Goal: Information Seeking & Learning: Learn about a topic

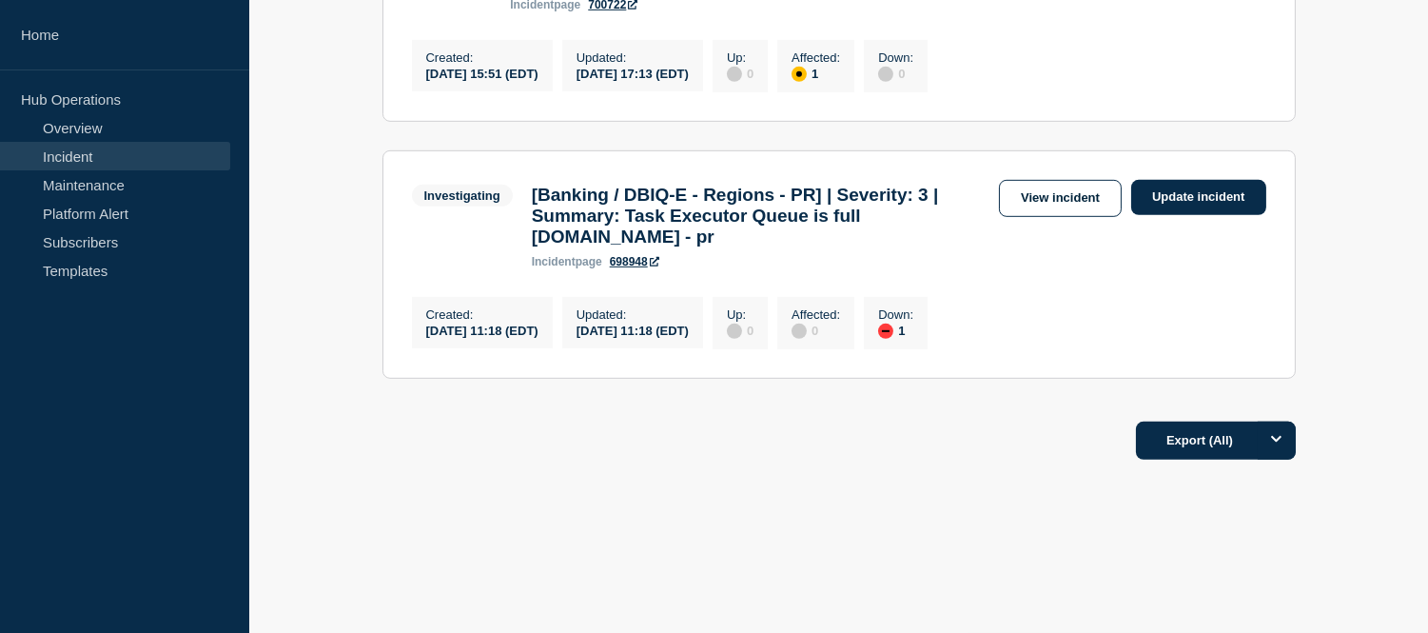
scroll to position [2186, 0]
click at [121, 146] on link "Incident" at bounding box center [115, 156] width 230 height 29
click at [137, 150] on link "Incident" at bounding box center [115, 156] width 230 height 29
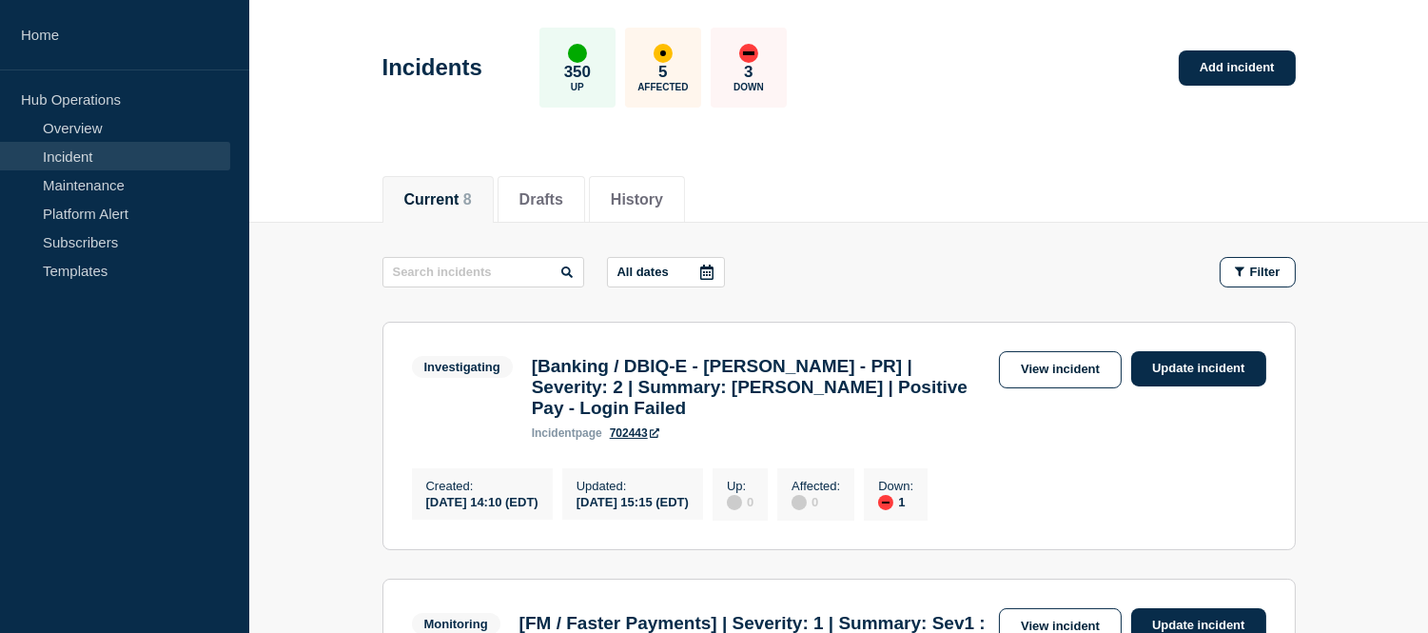
scroll to position [0, 0]
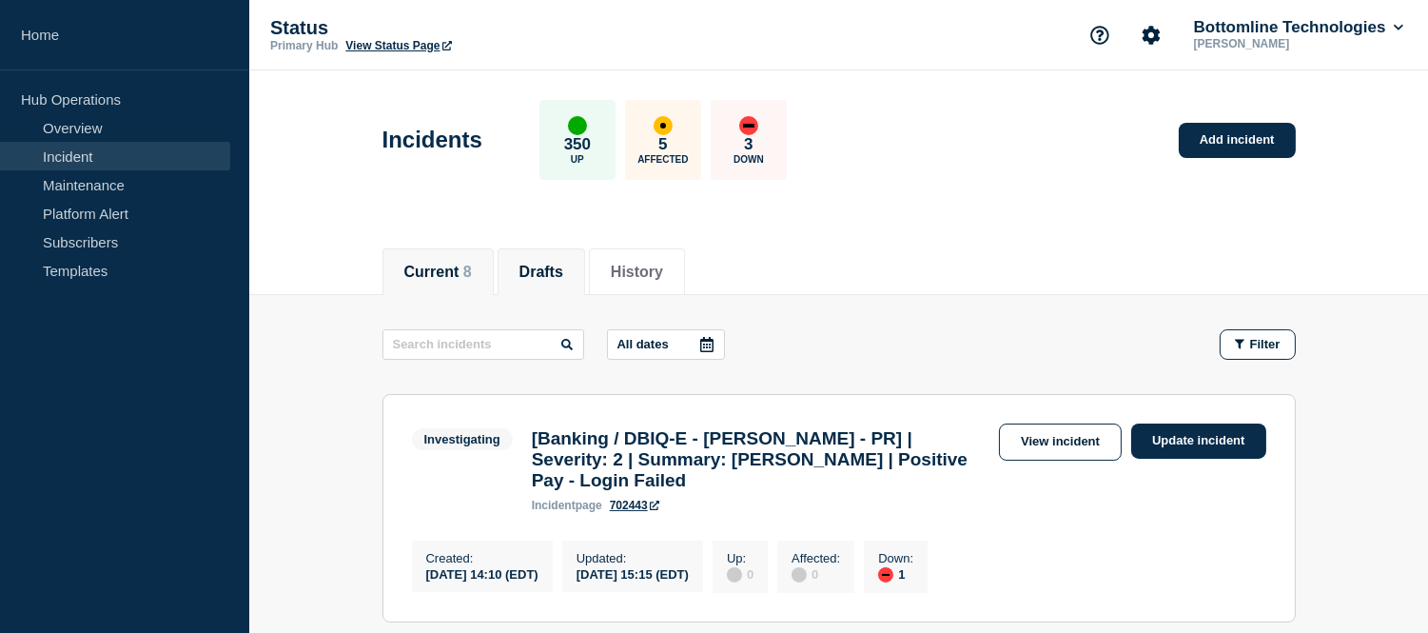
click at [530, 263] on button "Drafts" at bounding box center [541, 271] width 44 height 17
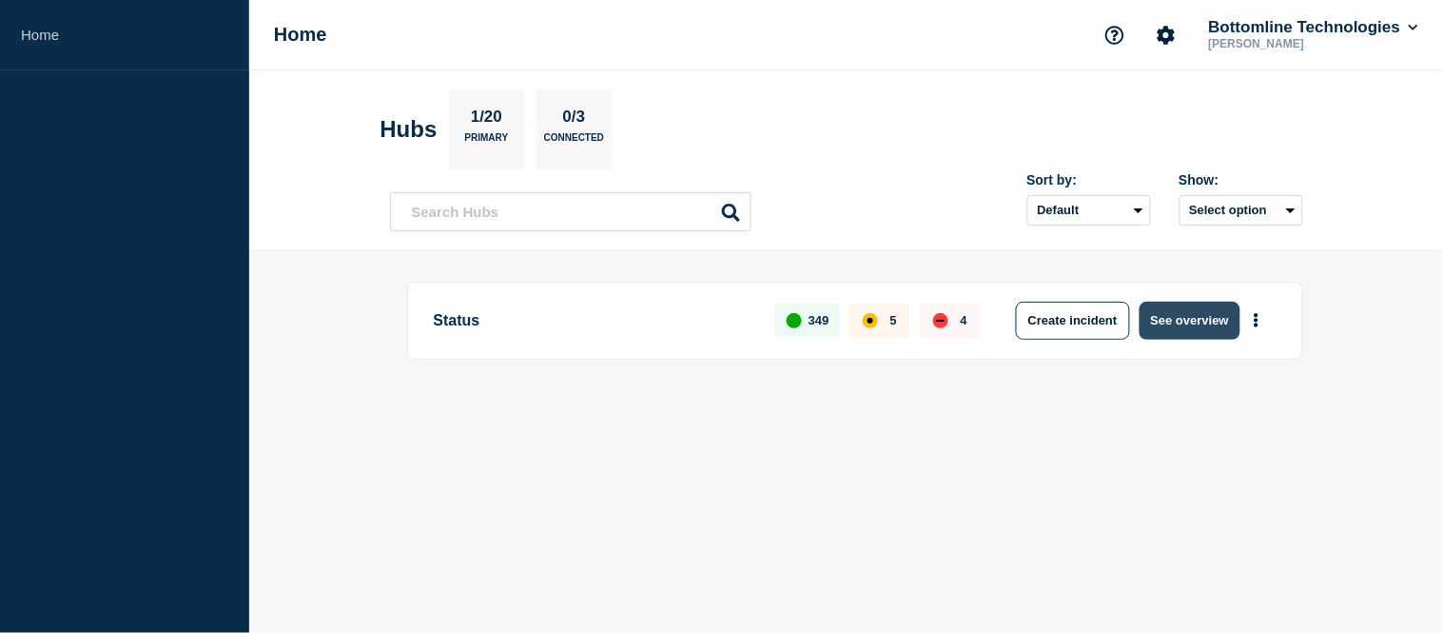
click at [1225, 321] on button "See overview" at bounding box center [1190, 321] width 101 height 38
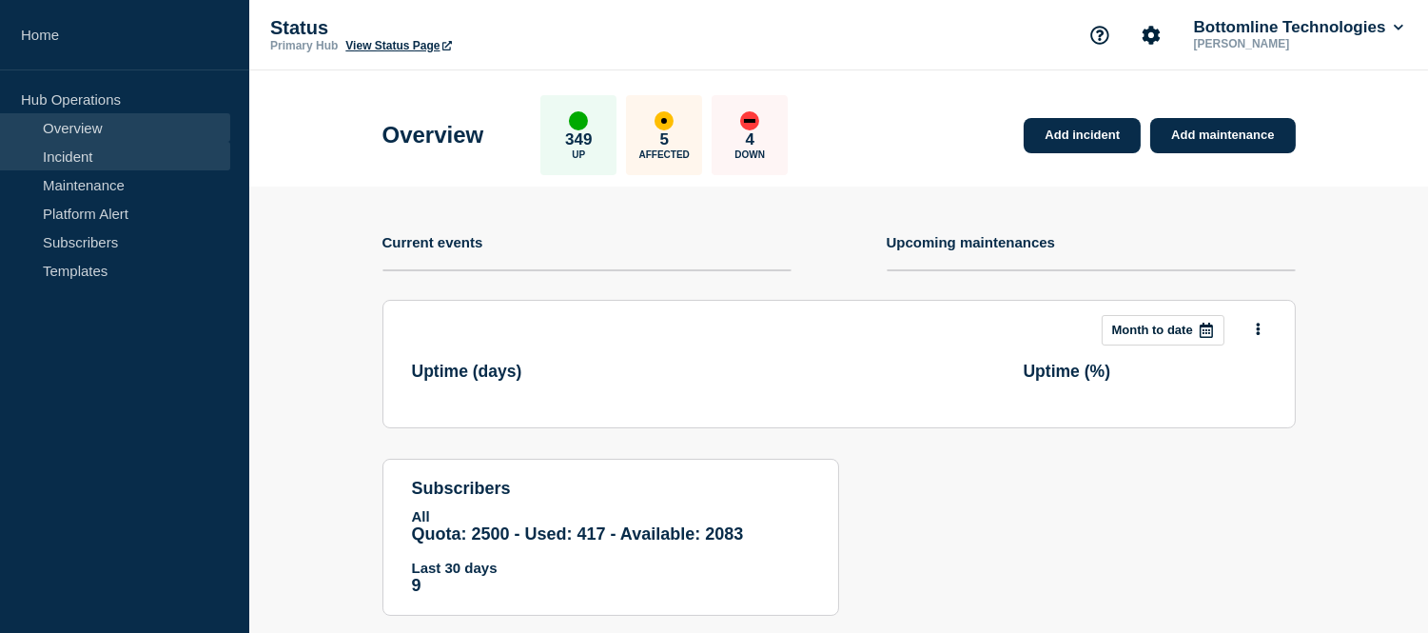
click at [122, 144] on link "Incident" at bounding box center [115, 156] width 230 height 29
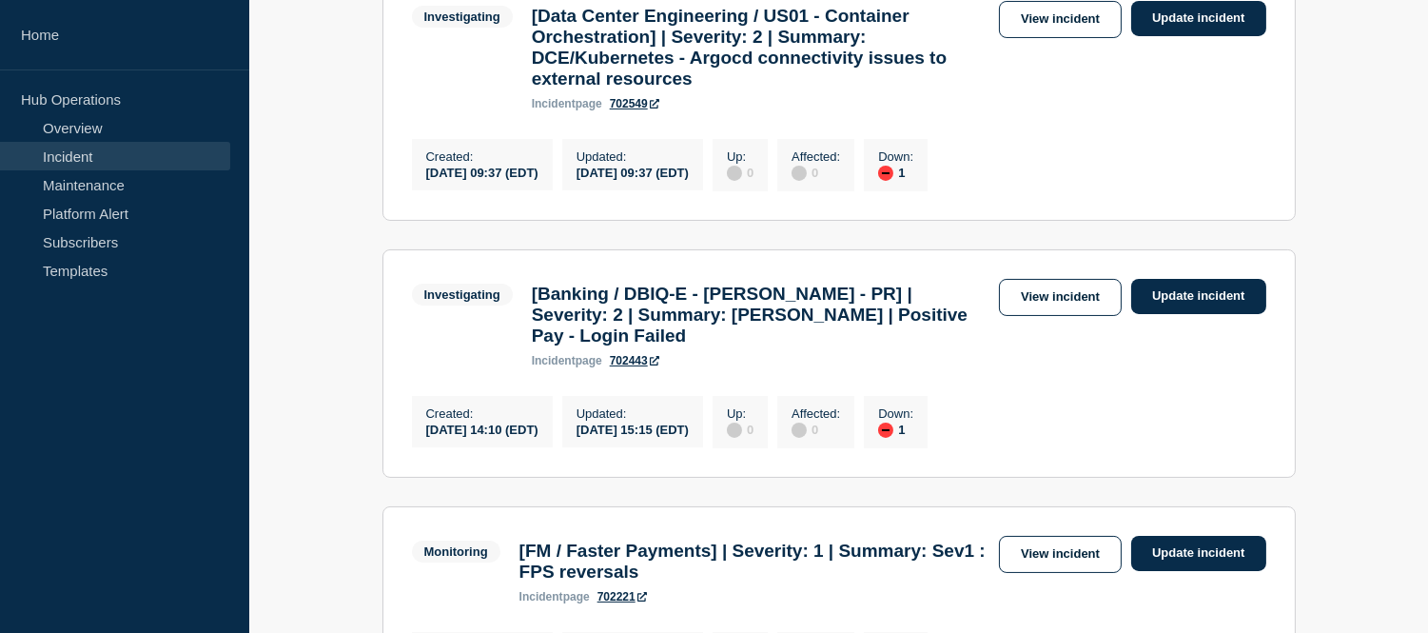
scroll to position [211, 0]
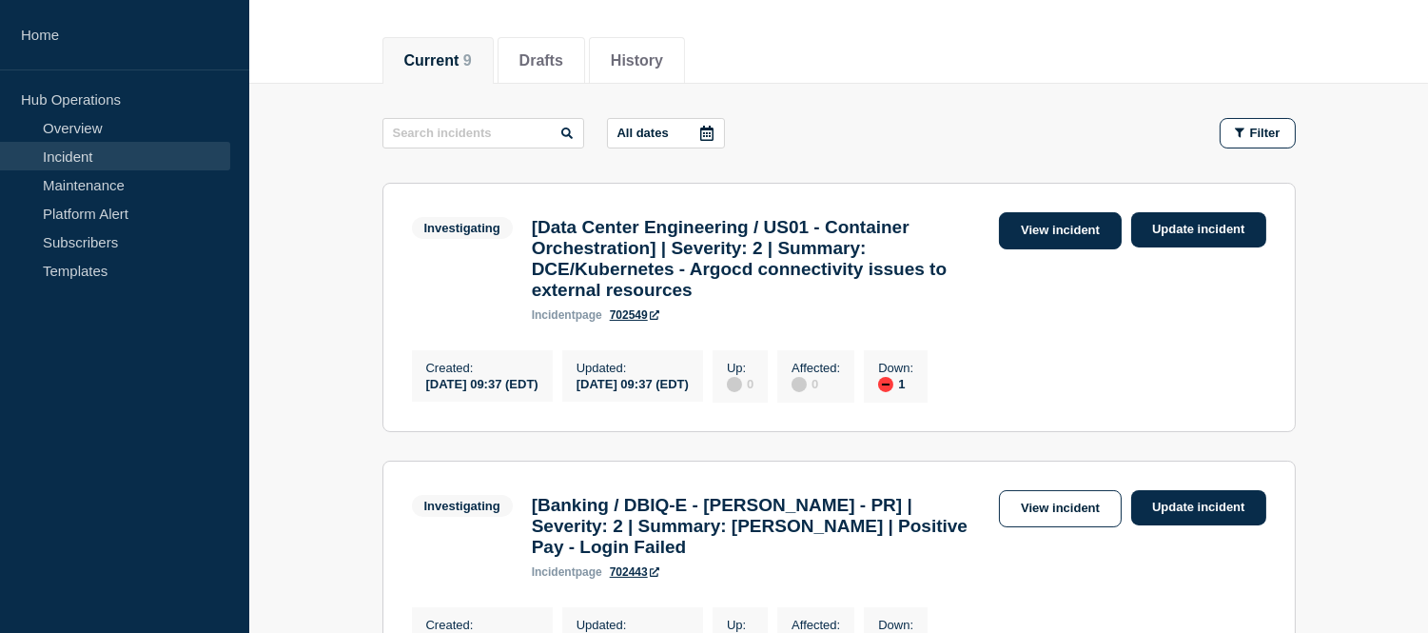
click at [1033, 229] on link "View incident" at bounding box center [1060, 230] width 123 height 37
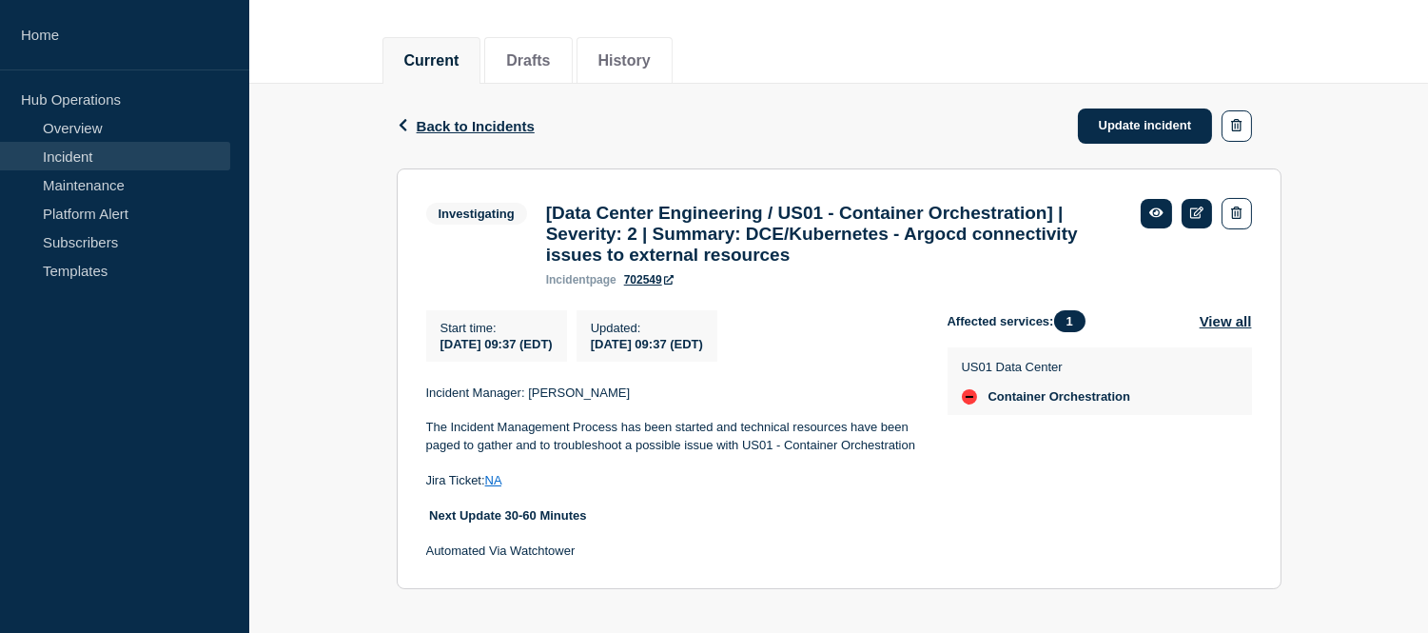
scroll to position [240, 0]
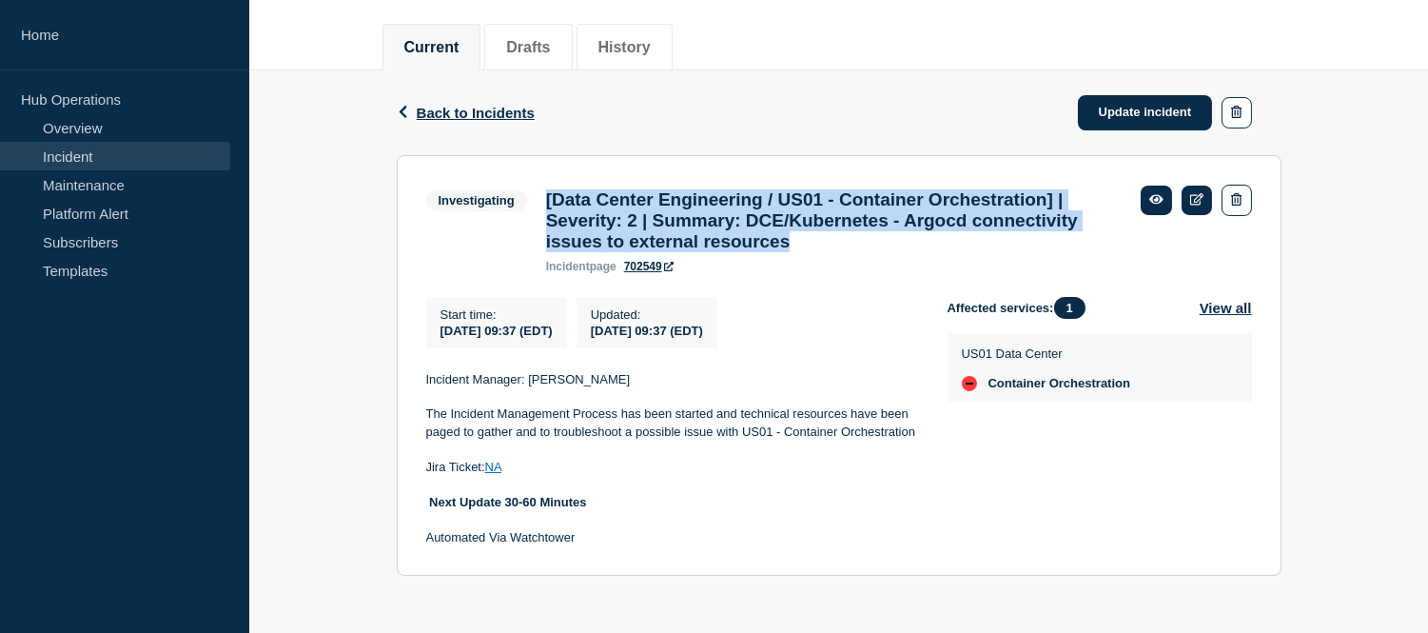
drag, startPoint x: 1043, startPoint y: 233, endPoint x: 546, endPoint y: 186, distance: 498.7
click at [546, 189] on h3 "[Data Center Engineering / US01 - Container Orchestration] | Severity: 2 | Summ…" at bounding box center [833, 220] width 575 height 63
copy h3 "[Data Center Engineering / US01 - Container Orchestration] | Severity: 2 | Summ…"
click at [1059, 243] on h3 "[Data Center Engineering / US01 - Container Orchestration] | Severity: 2 | Summ…" at bounding box center [833, 220] width 575 height 63
drag, startPoint x: 1059, startPoint y: 242, endPoint x: 546, endPoint y: 188, distance: 515.5
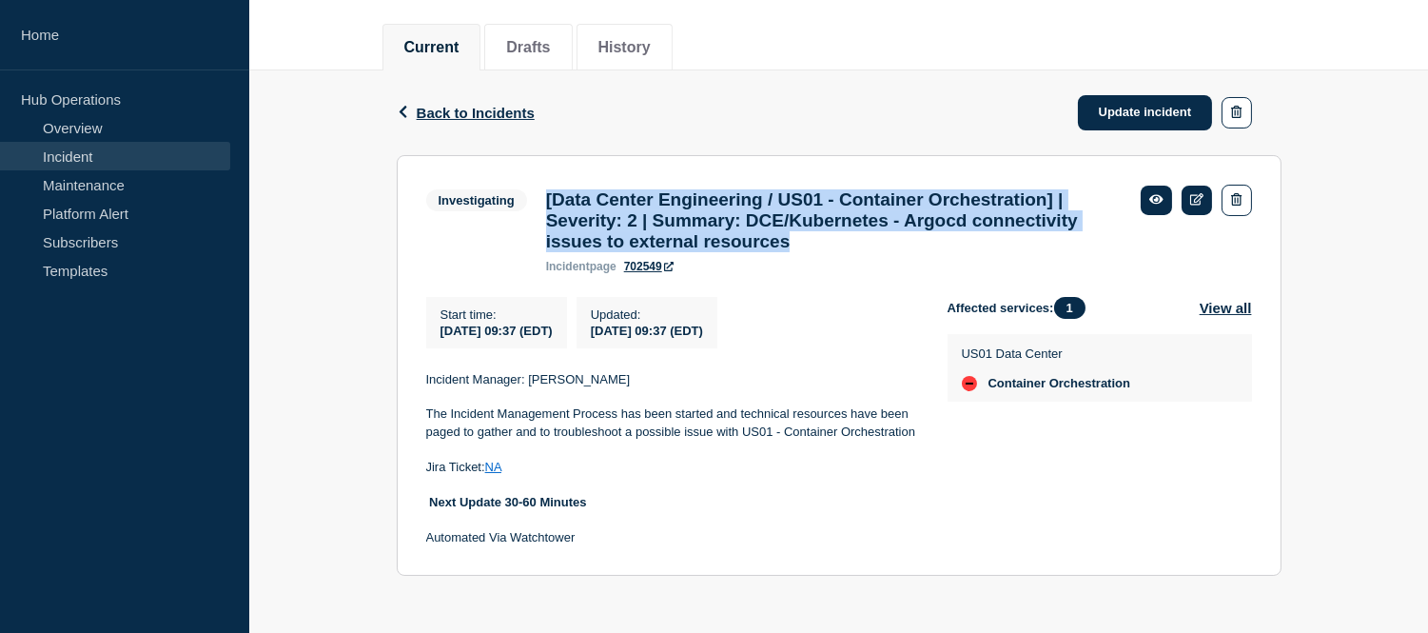
click at [546, 189] on h3 "[Data Center Engineering / US01 - Container Orchestration] | Severity: 2 | Summ…" at bounding box center [833, 220] width 575 height 63
